Goal: Communication & Community: Connect with others

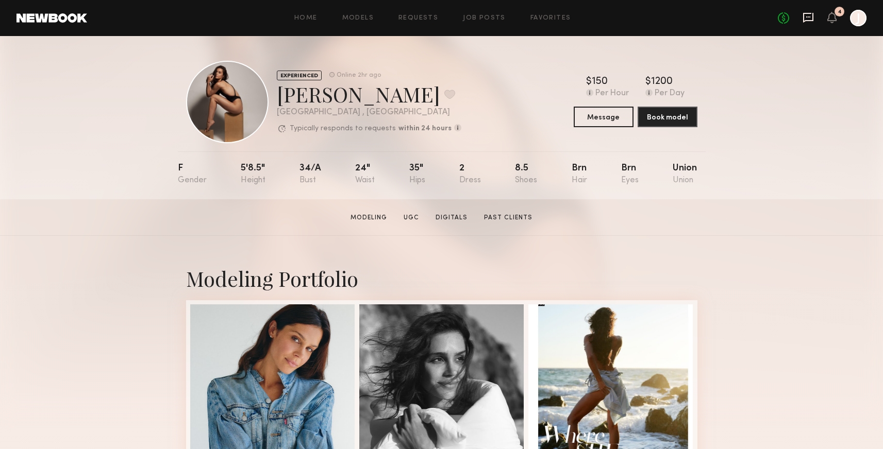
click at [806, 19] on icon at bounding box center [808, 17] width 11 height 11
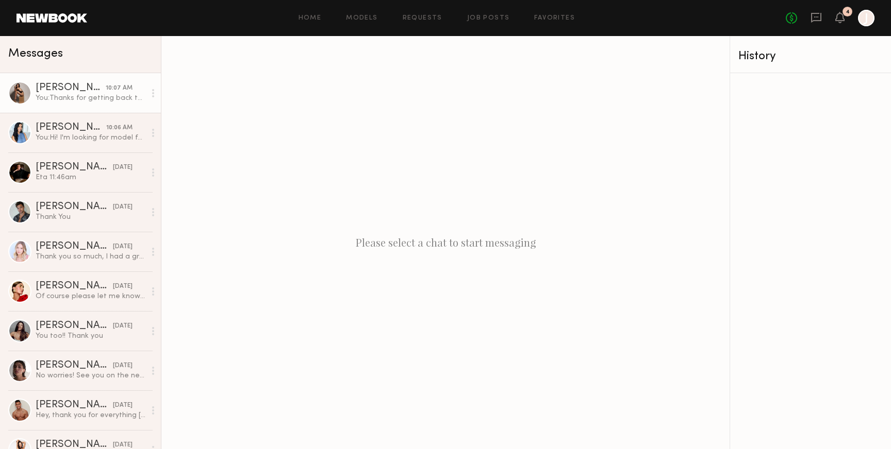
click at [123, 105] on link "Claire A. 10:07 AM You: Thanks for getting back to me! No worries, hope we can …" at bounding box center [80, 93] width 161 height 40
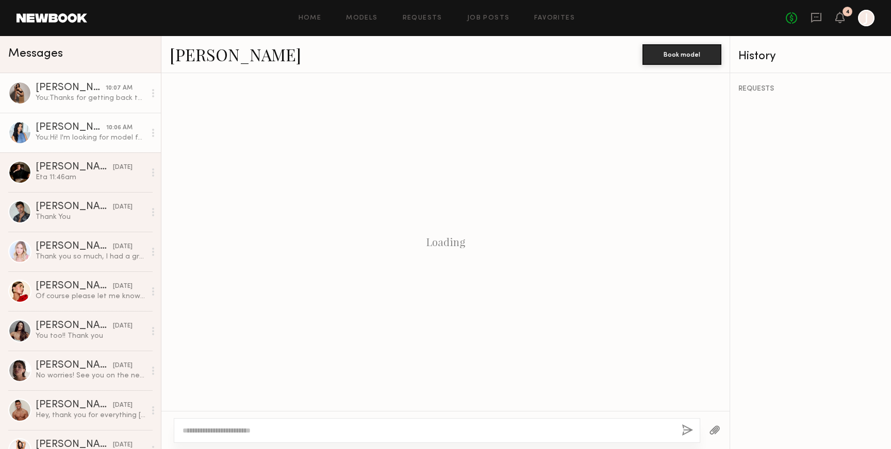
scroll to position [346, 0]
click at [115, 140] on div "You: Hi! I'm looking for model for my mini hour-long ecomm shoot and thought yo…" at bounding box center [91, 138] width 110 height 10
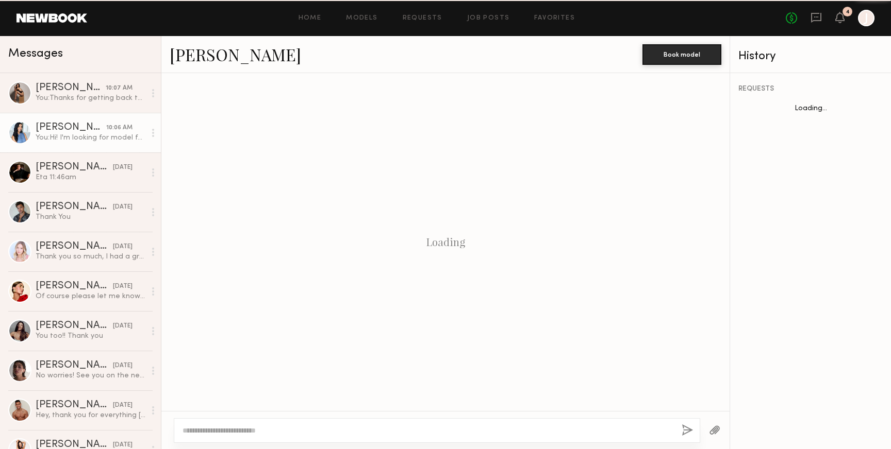
scroll to position [178, 0]
